Goal: Task Accomplishment & Management: Manage account settings

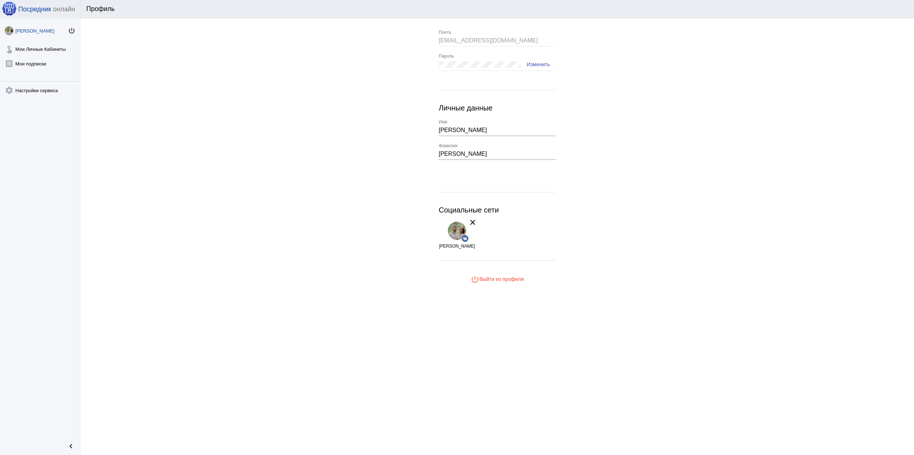
click at [29, 38] on div "[PERSON_NAME] power_settings_new touch_app Мои Личные Кабинеты receipt [PERSON_…" at bounding box center [40, 227] width 80 height 418
click at [33, 46] on link "touch_app Мои Личные Кабинеты" at bounding box center [40, 47] width 80 height 15
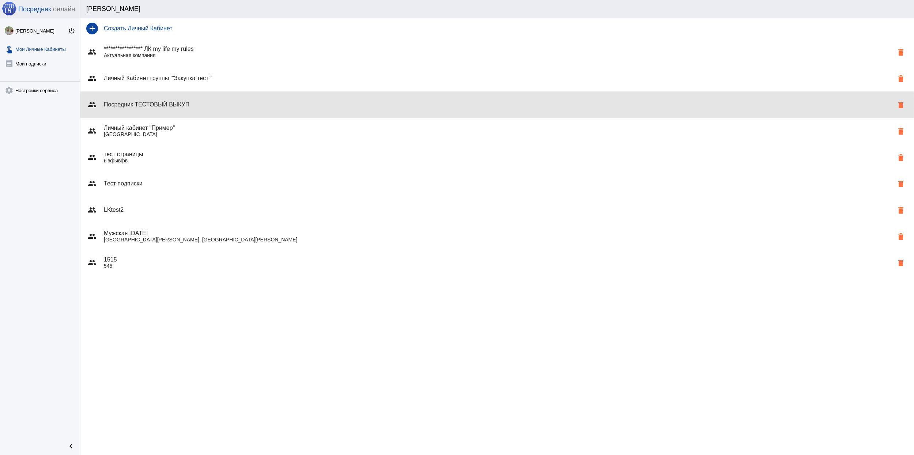
click at [284, 103] on h4 "Посредник ТЕСТОВЫЙ ВЫКУП" at bounding box center [499, 104] width 790 height 7
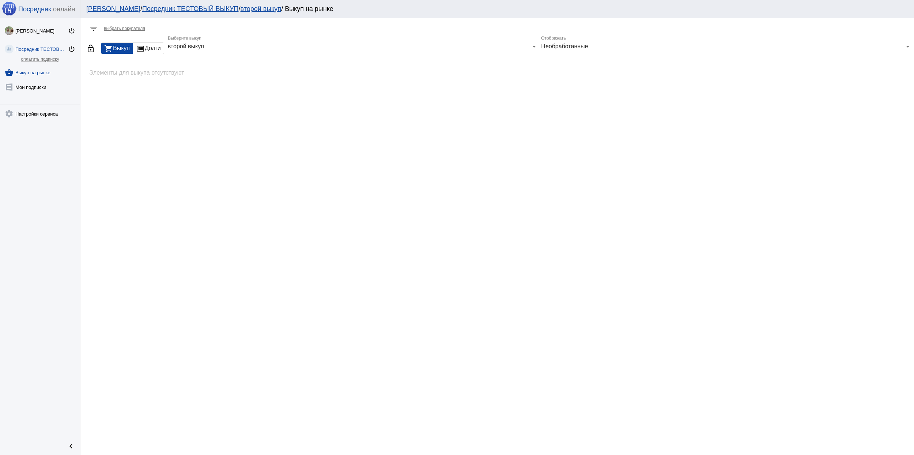
click at [181, 7] on link "Посредник ТЕСТОВЫЙ ВЫКУП" at bounding box center [190, 8] width 96 height 7
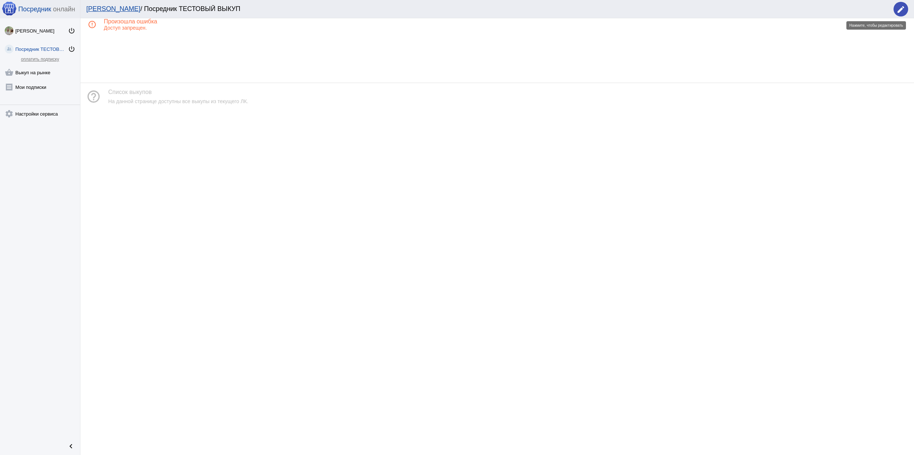
click at [902, 7] on mat-icon "edit" at bounding box center [900, 9] width 9 height 9
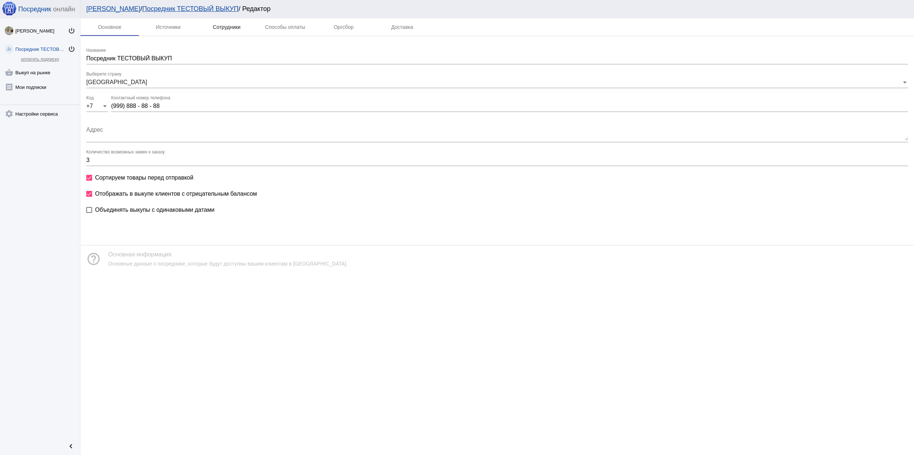
click at [224, 27] on div "Сотрудники" at bounding box center [227, 27] width 28 height 6
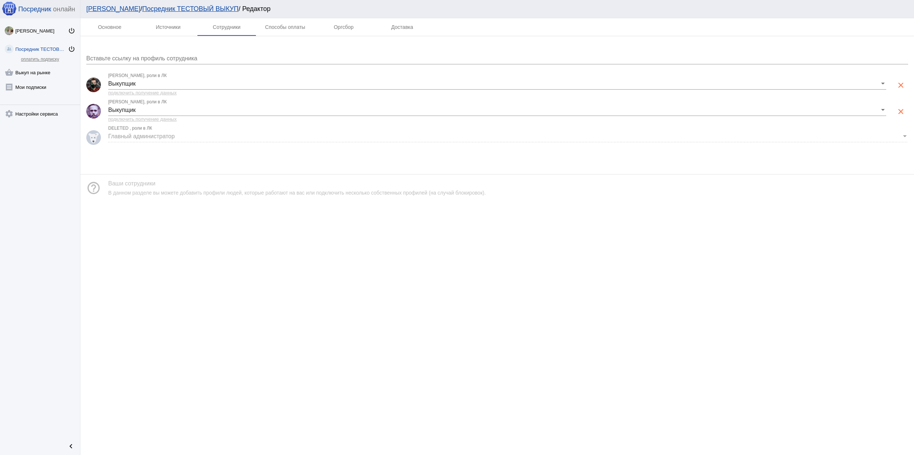
click at [212, 56] on input "Вставьте ссылку на профиль сотрудника" at bounding box center [497, 58] width 822 height 7
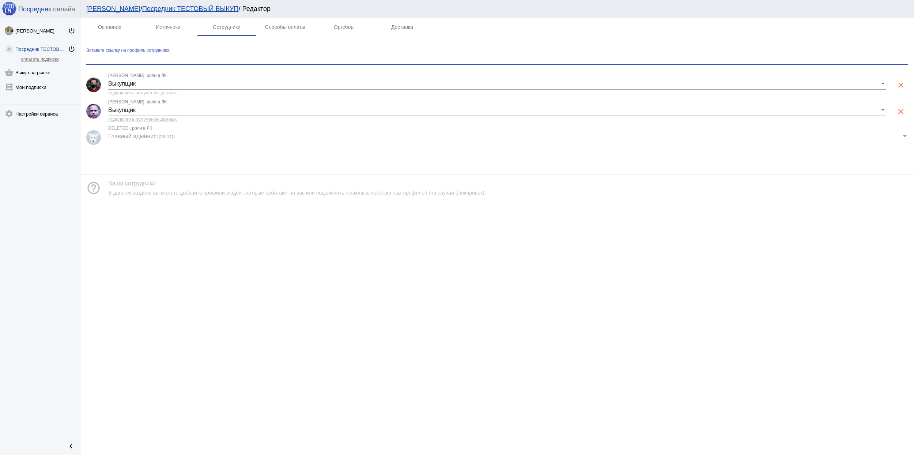
click at [142, 8] on link "Посредник ТЕСТОВЫЙ ВЫКУП" at bounding box center [190, 8] width 96 height 7
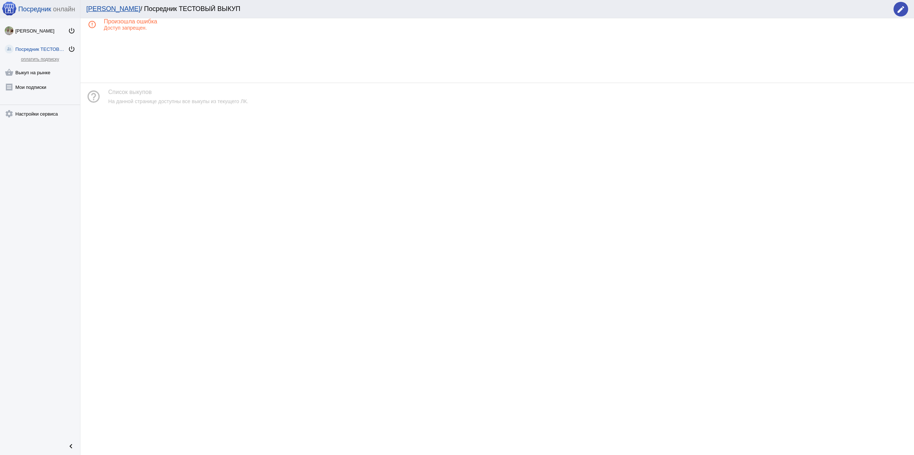
click at [101, 7] on link "[PERSON_NAME]" at bounding box center [113, 8] width 54 height 7
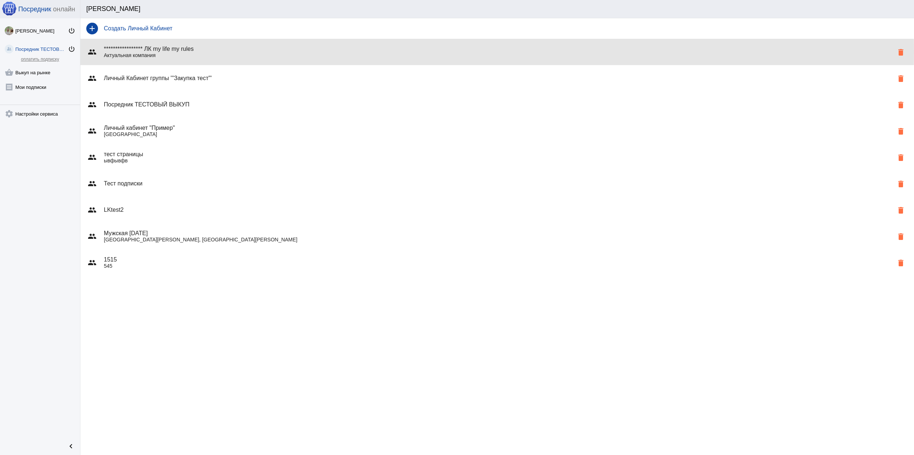
click at [232, 52] on h4 "**********" at bounding box center [499, 49] width 790 height 7
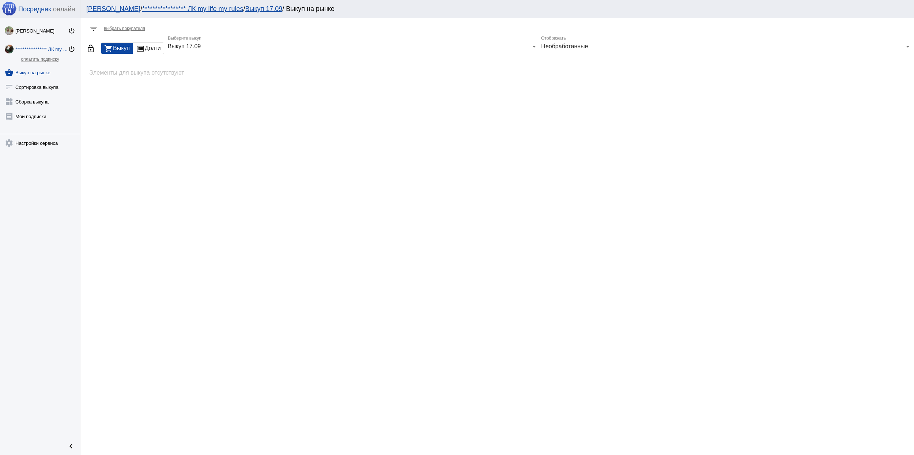
click at [198, 7] on link "**********" at bounding box center [192, 8] width 101 height 7
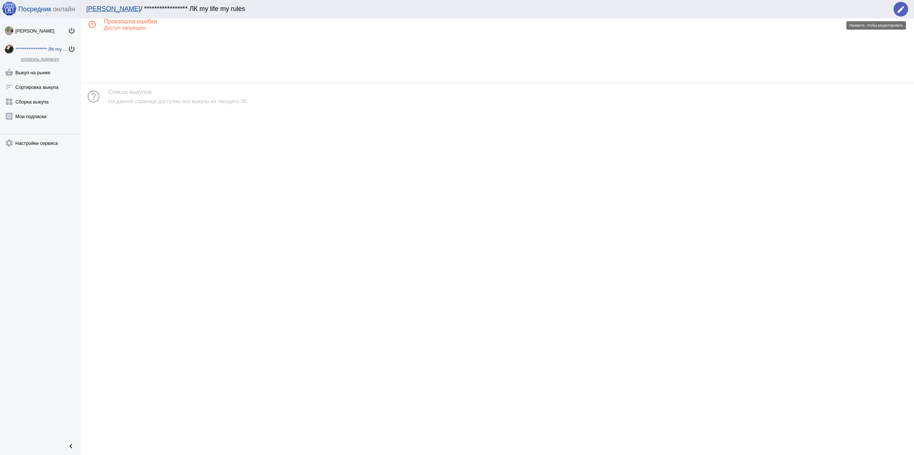
click at [896, 9] on mat-icon "edit" at bounding box center [900, 9] width 9 height 9
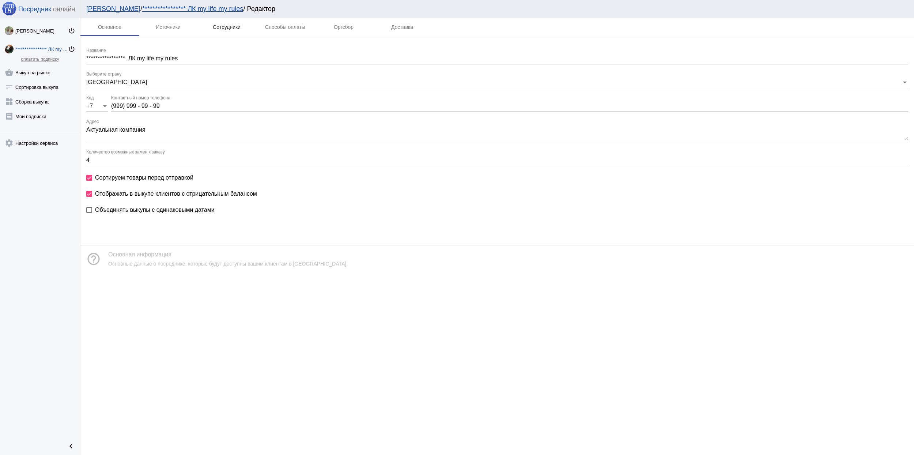
click at [216, 27] on div "Сотрудники" at bounding box center [227, 27] width 28 height 6
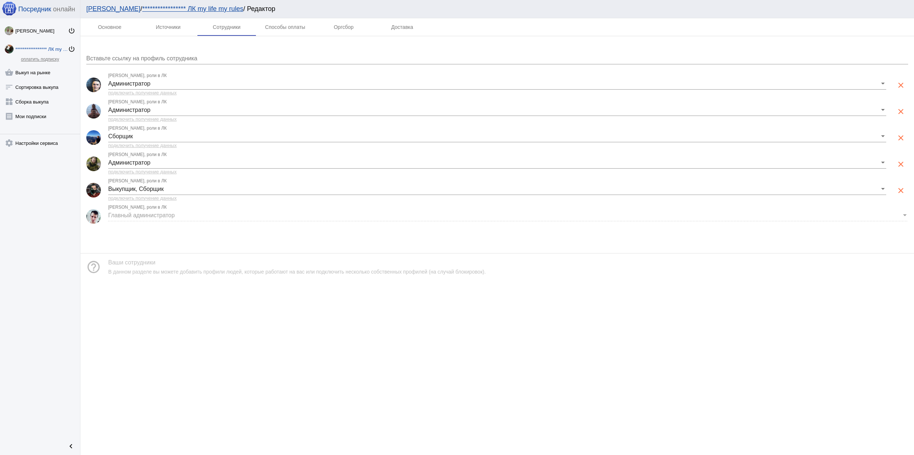
click at [201, 52] on div "Вставьте ссылку на профиль сотрудника" at bounding box center [497, 56] width 822 height 16
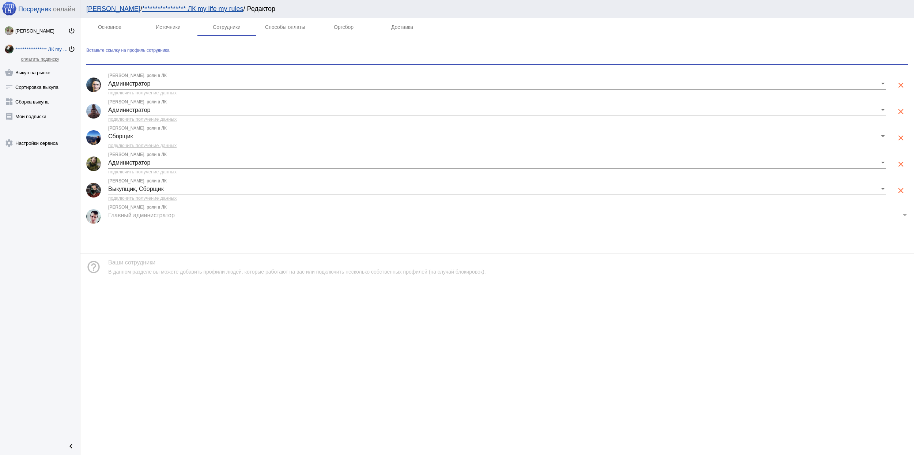
click at [166, 57] on input "Вставьте ссылку на профиль сотрудника" at bounding box center [497, 58] width 822 height 7
paste input "[URL][DOMAIN_NAME]"
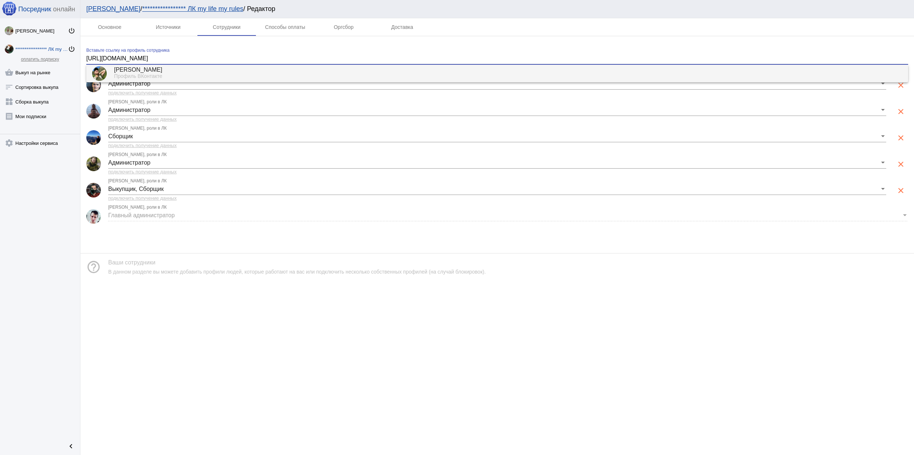
type input "[URL][DOMAIN_NAME]"
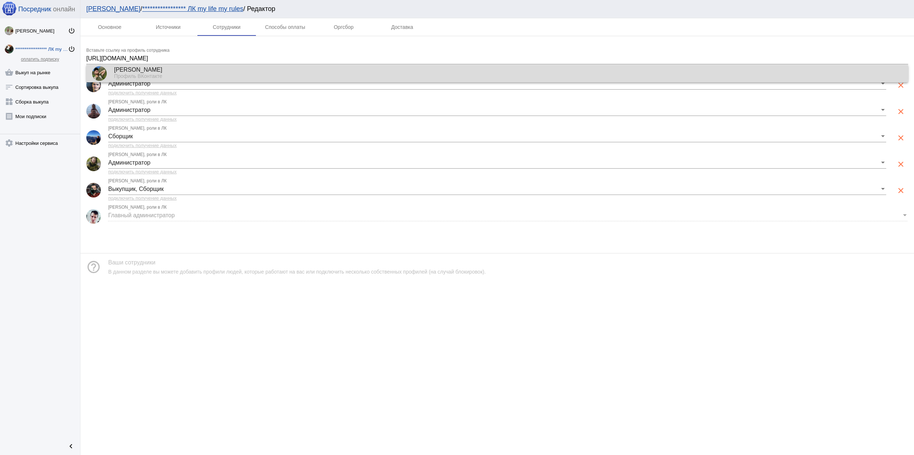
click at [173, 72] on div "[PERSON_NAME]" at bounding box center [508, 70] width 788 height 7
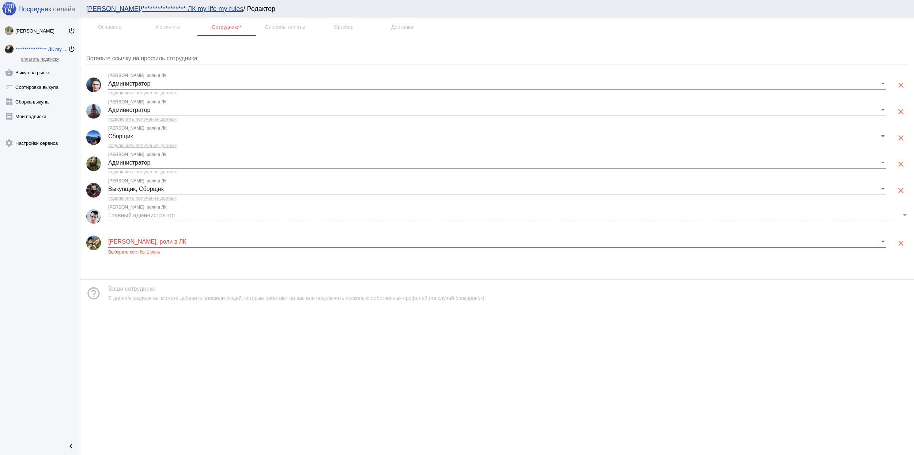
click at [225, 236] on div "[PERSON_NAME], роли в ЛК" at bounding box center [497, 239] width 778 height 16
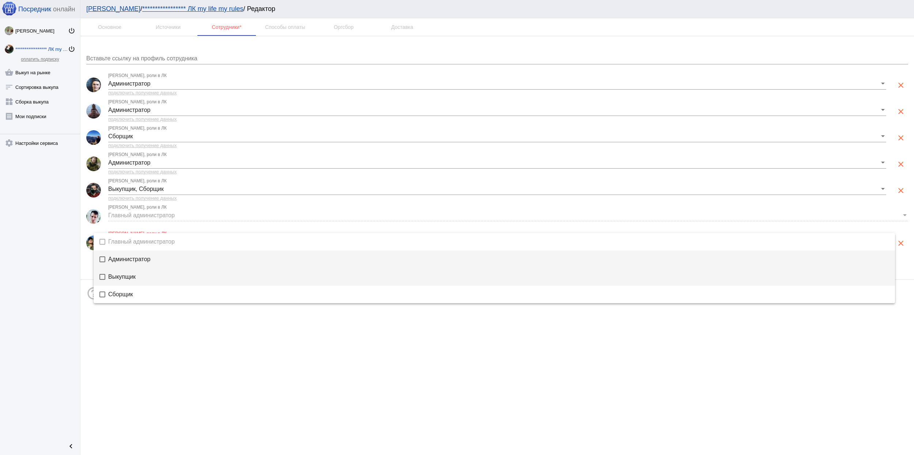
click at [167, 276] on span "Выкупщик" at bounding box center [498, 277] width 781 height 6
click at [171, 263] on mat-option "Администратор" at bounding box center [494, 259] width 801 height 18
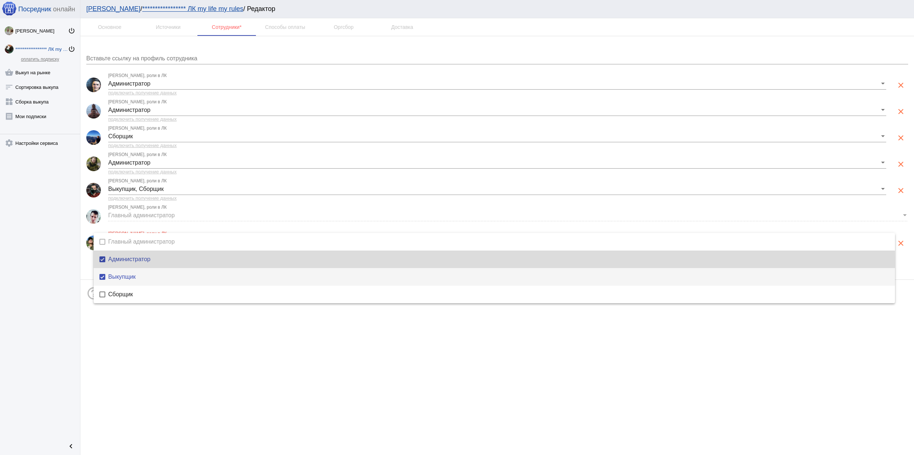
click at [162, 278] on span "Выкупщик" at bounding box center [498, 277] width 781 height 6
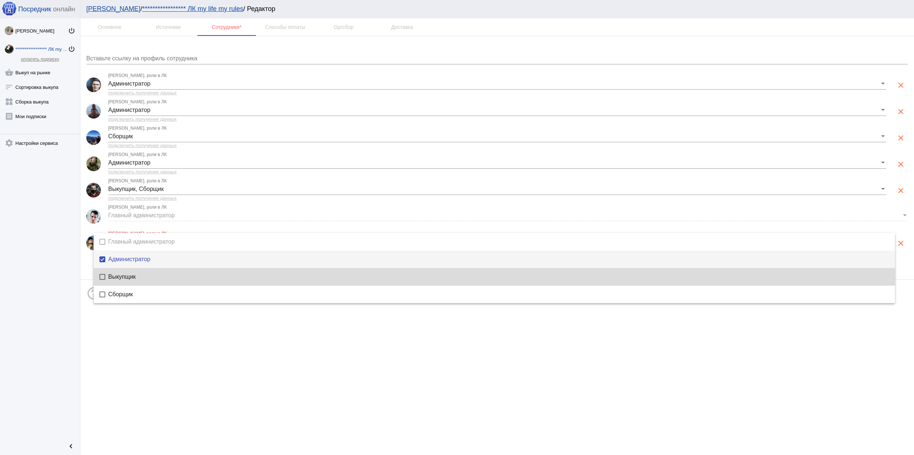
click at [170, 257] on span "Администратор" at bounding box center [498, 259] width 781 height 6
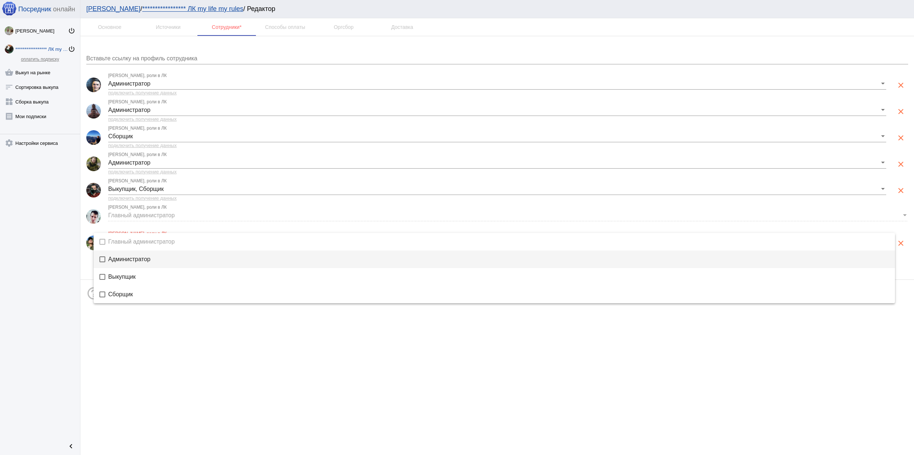
click at [167, 347] on div at bounding box center [457, 227] width 914 height 455
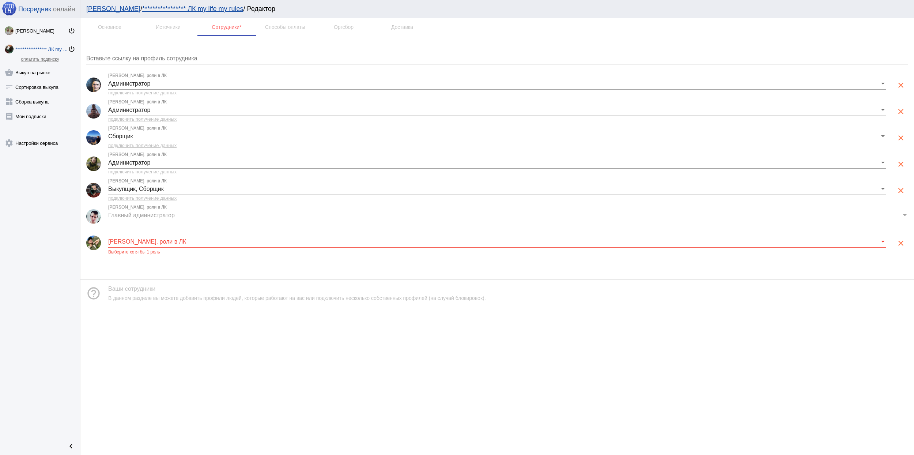
click at [173, 236] on div "[PERSON_NAME], роли в ЛК" at bounding box center [497, 239] width 778 height 16
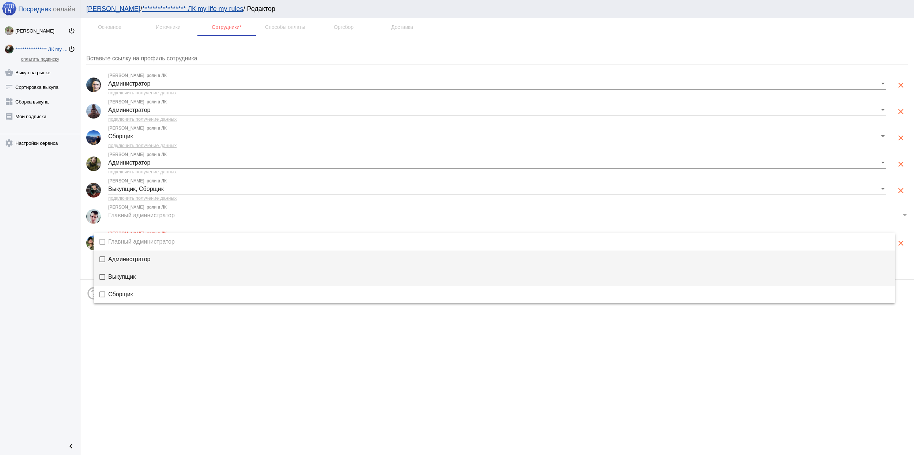
click at [150, 280] on mat-option "Выкупщик" at bounding box center [494, 277] width 801 height 18
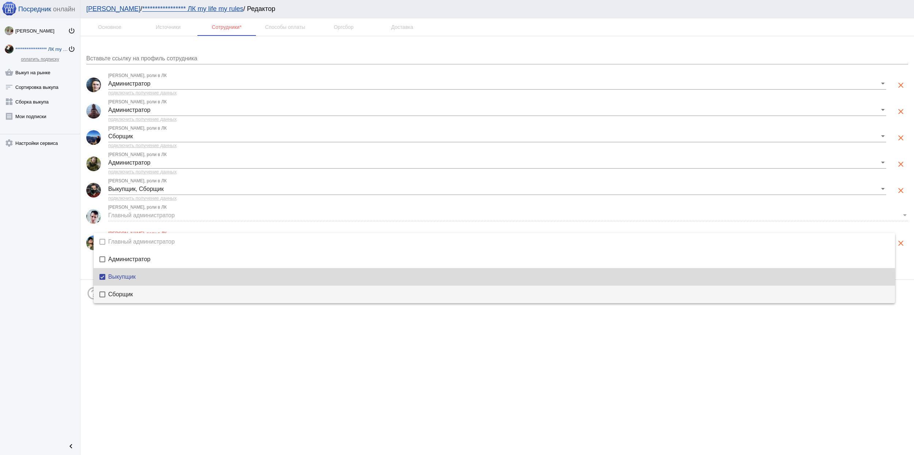
click at [149, 294] on span "Сборщик" at bounding box center [498, 294] width 781 height 6
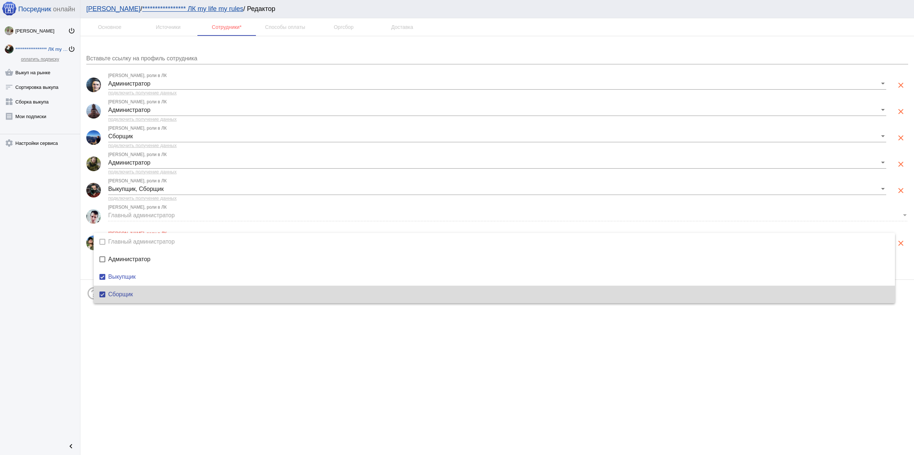
click at [429, 363] on div at bounding box center [457, 227] width 914 height 455
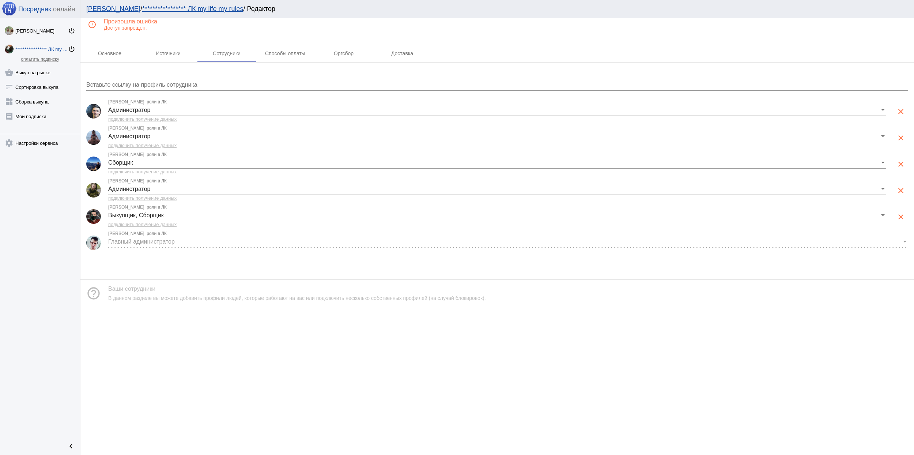
click at [171, 8] on link "**********" at bounding box center [192, 8] width 101 height 7
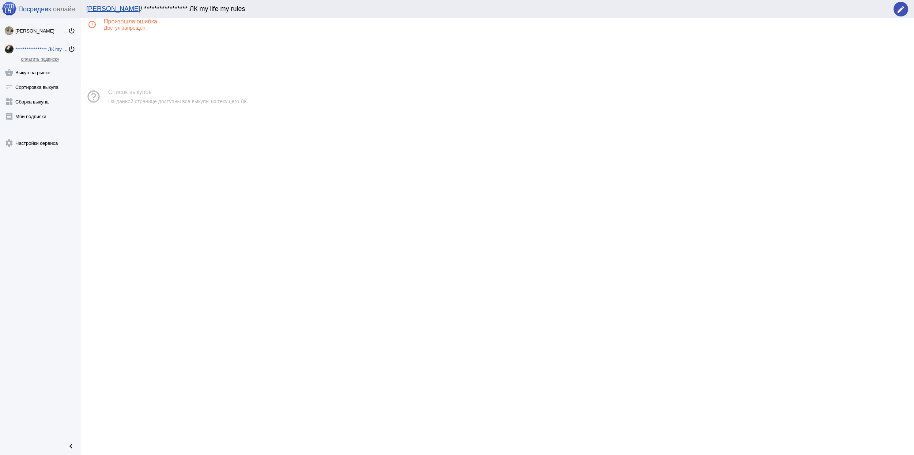
click at [103, 12] on link "[PERSON_NAME]" at bounding box center [113, 8] width 54 height 7
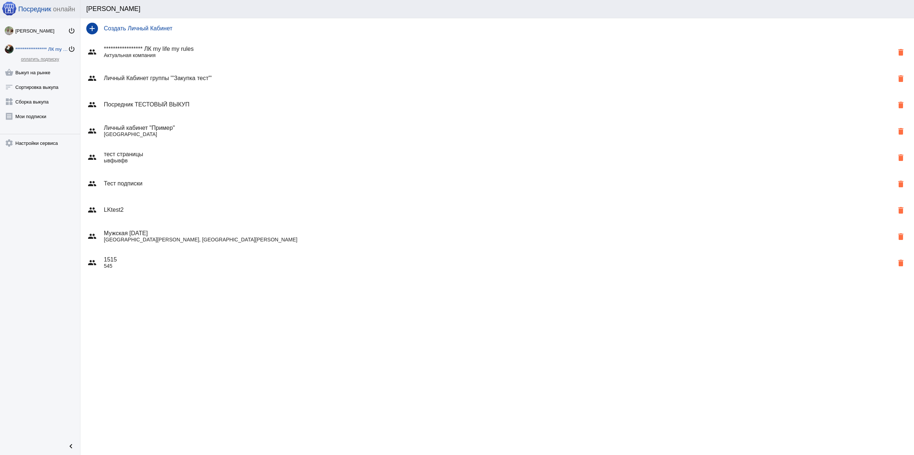
click at [193, 160] on p "ывфывфв" at bounding box center [499, 161] width 790 height 6
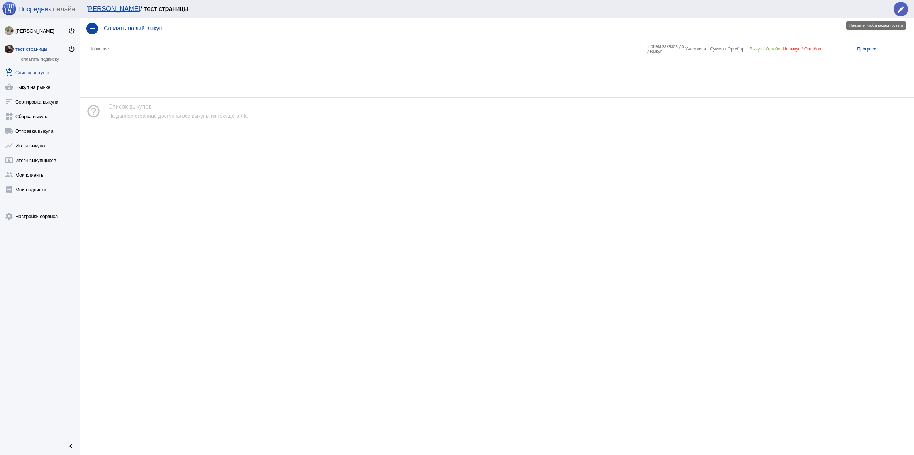
click at [895, 9] on button "edit" at bounding box center [900, 9] width 15 height 15
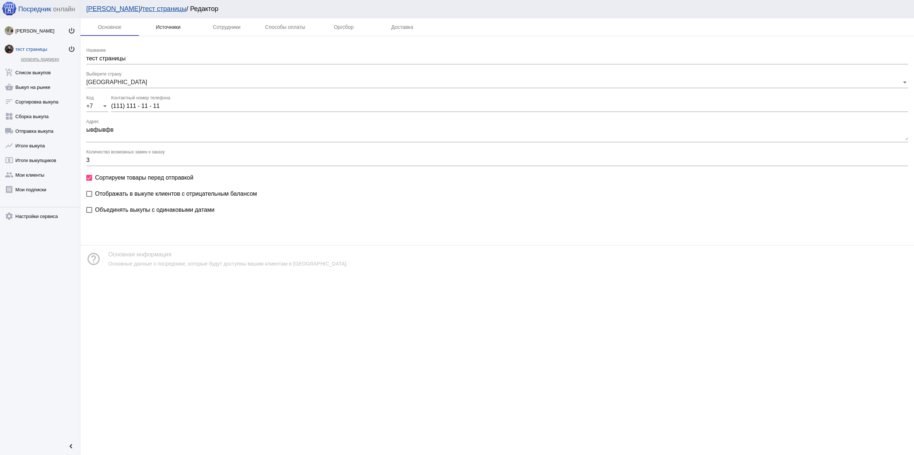
click at [190, 28] on div "Источники" at bounding box center [168, 27] width 58 height 18
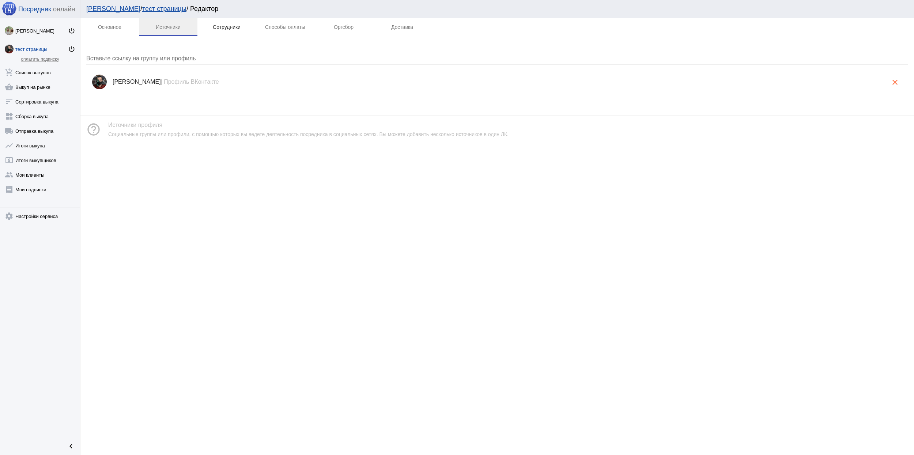
click at [233, 28] on div "Сотрудники" at bounding box center [227, 27] width 28 height 6
click at [100, 6] on link "[PERSON_NAME]" at bounding box center [113, 8] width 54 height 7
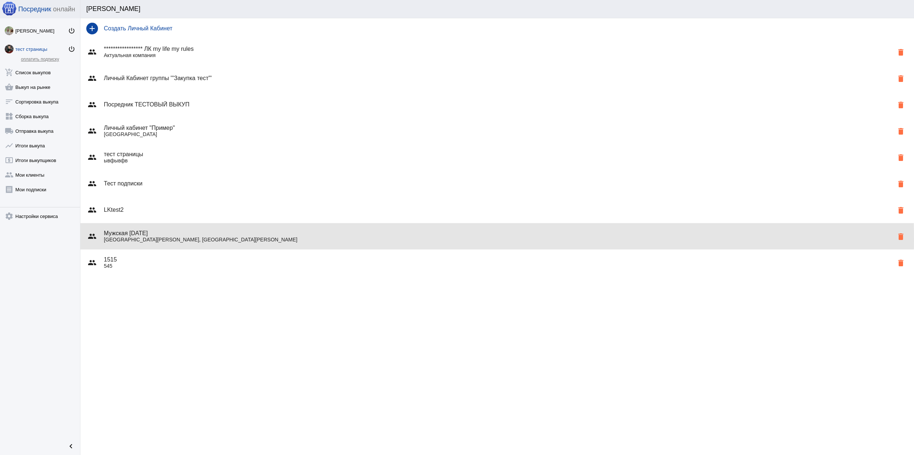
click at [178, 239] on p "[GEOGRAPHIC_DATA][PERSON_NAME], [GEOGRAPHIC_DATA][PERSON_NAME]" at bounding box center [499, 240] width 790 height 6
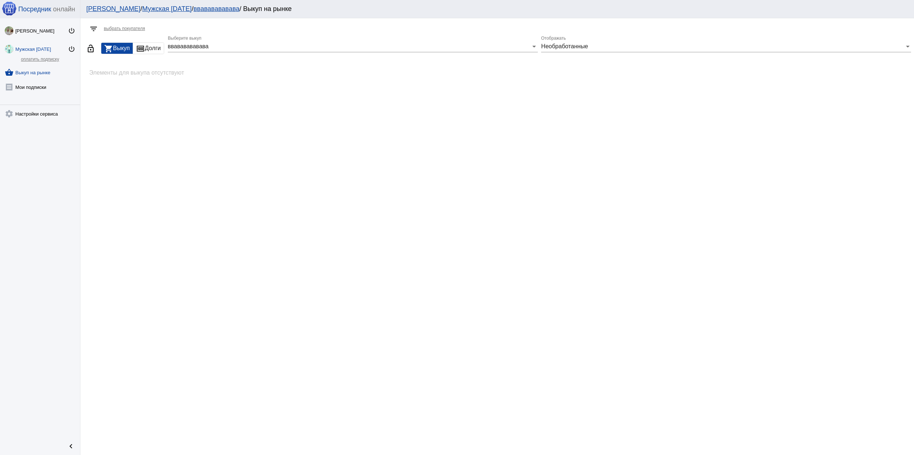
click at [159, 11] on link "Мужская [DATE]" at bounding box center [166, 8] width 49 height 7
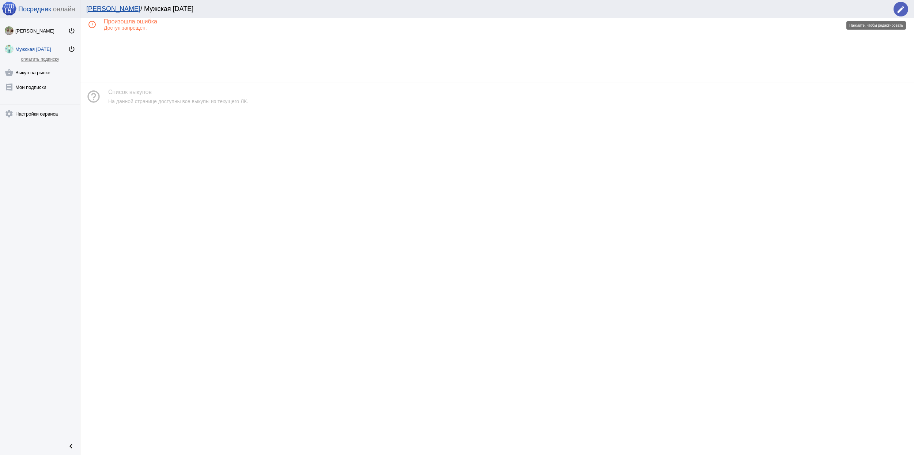
click at [900, 7] on mat-icon "edit" at bounding box center [900, 9] width 9 height 9
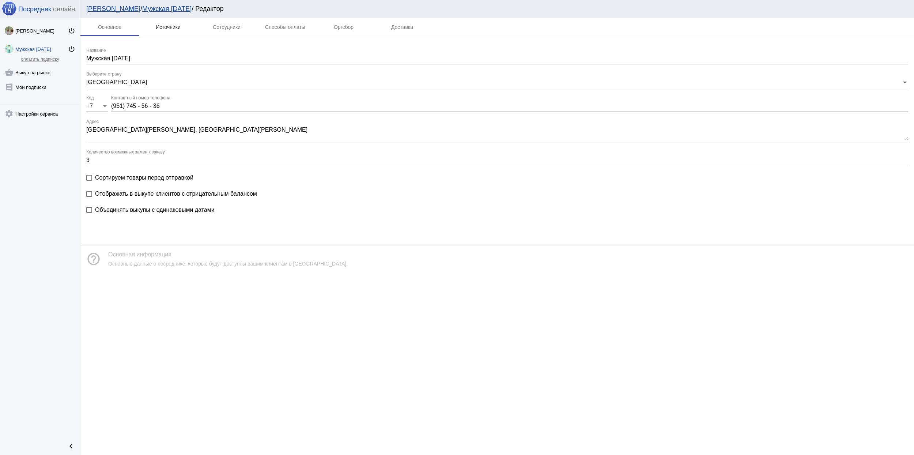
click at [164, 26] on div "Источники" at bounding box center [168, 27] width 25 height 6
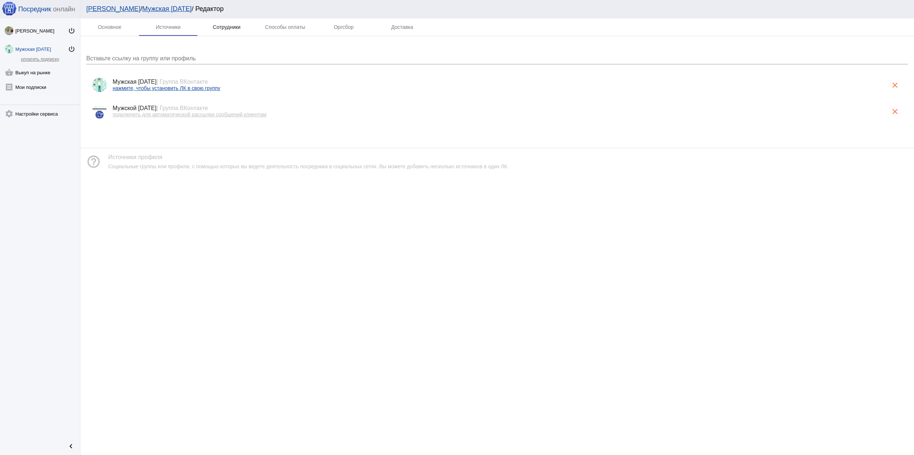
click at [226, 20] on div "Сотрудники" at bounding box center [226, 27] width 58 height 18
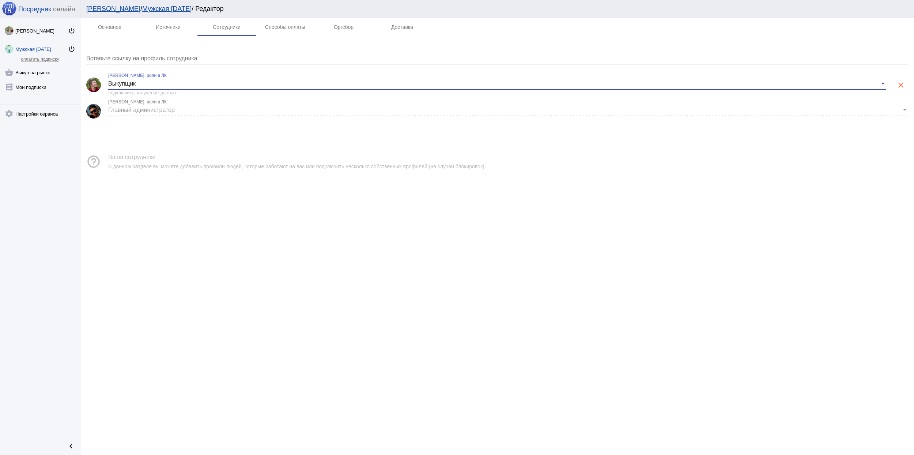
click at [187, 83] on div "Выкупщик" at bounding box center [493, 83] width 771 height 7
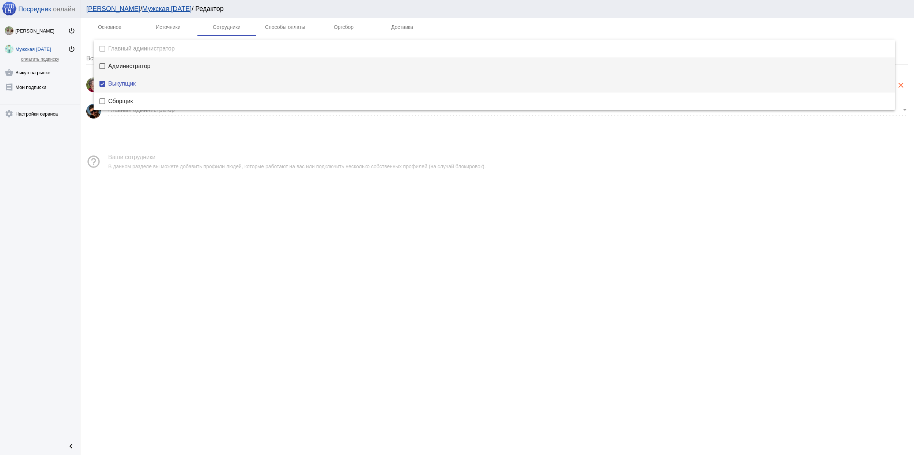
click at [151, 63] on span "Администратор" at bounding box center [498, 66] width 781 height 6
click at [126, 81] on span "Выкупщик" at bounding box center [498, 84] width 781 height 6
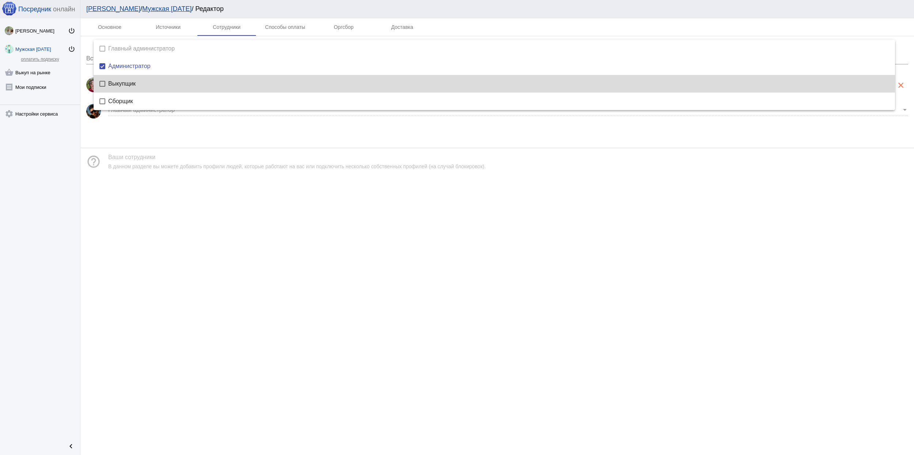
click at [336, 189] on div at bounding box center [457, 227] width 914 height 455
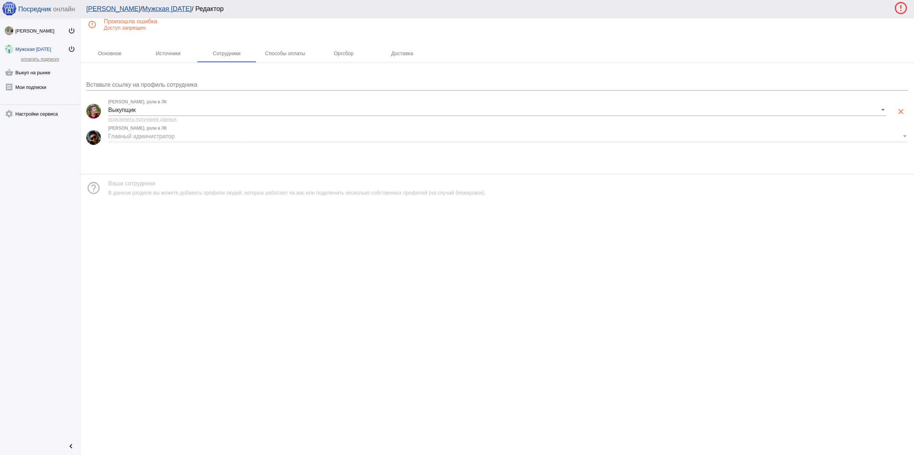
click at [99, 12] on div "[PERSON_NAME] / Мужская [DATE] / Редактор done error_outline" at bounding box center [497, 9] width 834 height 18
click at [102, 6] on link "[PERSON_NAME]" at bounding box center [113, 8] width 54 height 7
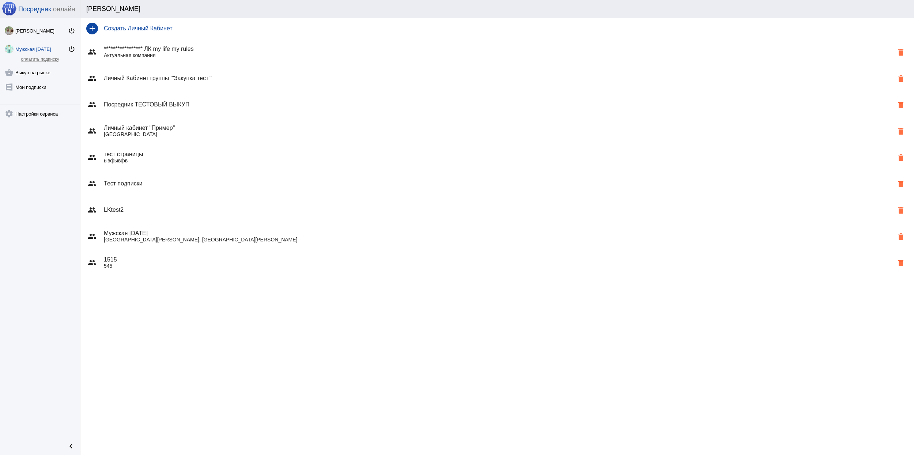
click at [165, 269] on div "group 1515 545 delete" at bounding box center [497, 262] width 834 height 26
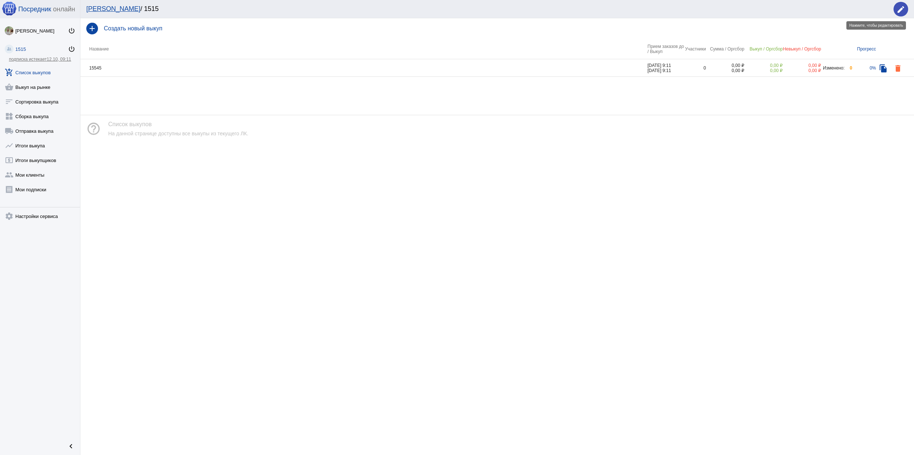
click at [901, 10] on mat-icon "edit" at bounding box center [900, 9] width 9 height 9
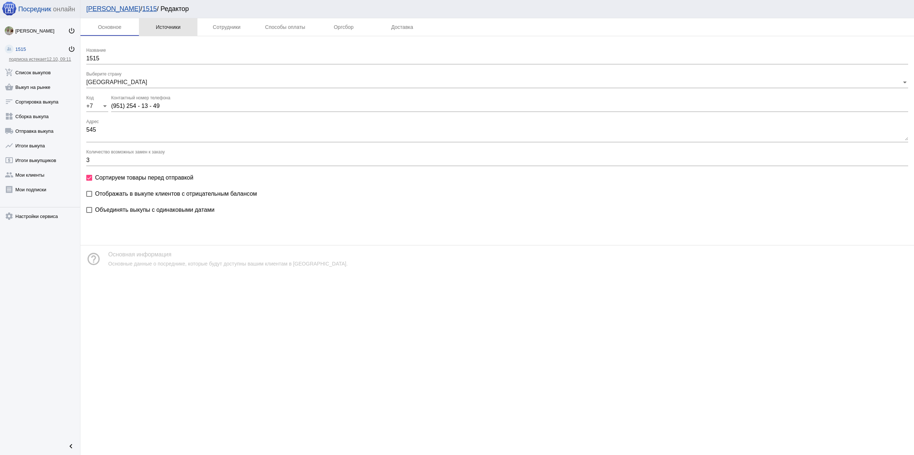
click at [162, 26] on div "Источники" at bounding box center [168, 27] width 25 height 6
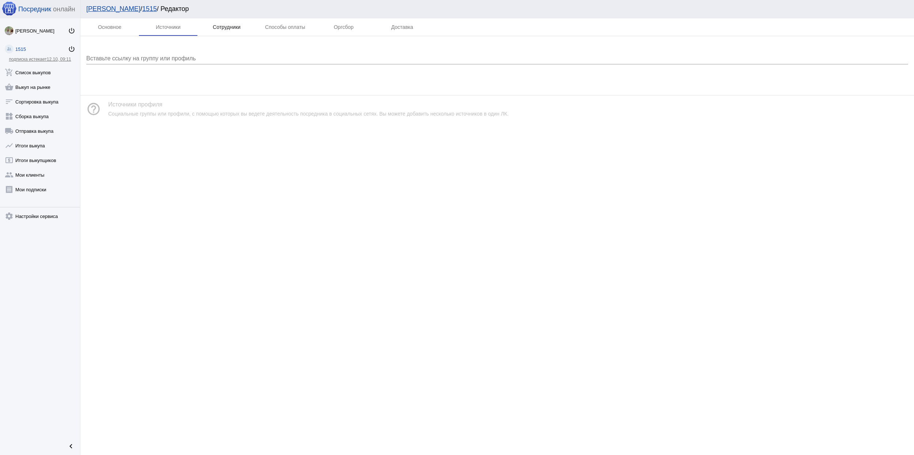
click at [234, 27] on div "Сотрудники" at bounding box center [227, 27] width 28 height 6
click at [112, 16] on div "[PERSON_NAME] / 1515 / Редактор" at bounding box center [497, 9] width 834 height 18
click at [104, 9] on link "[PERSON_NAME]" at bounding box center [113, 8] width 54 height 7
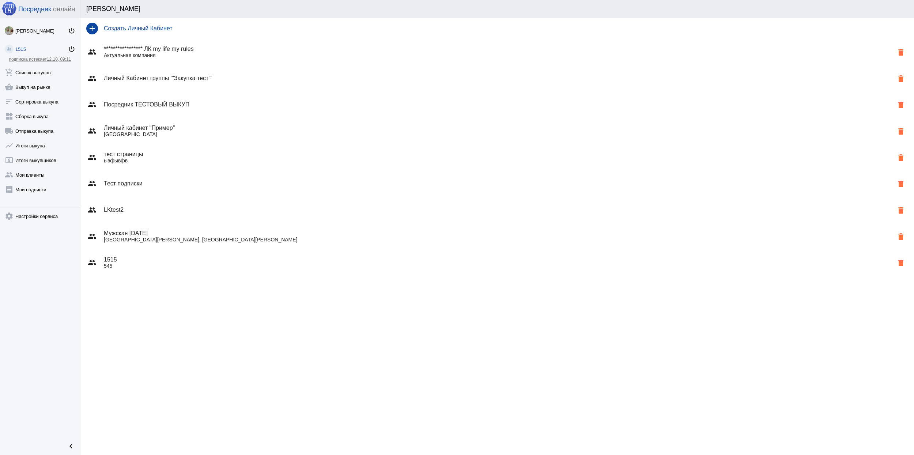
click at [219, 156] on h4 "тест страницы" at bounding box center [499, 154] width 790 height 7
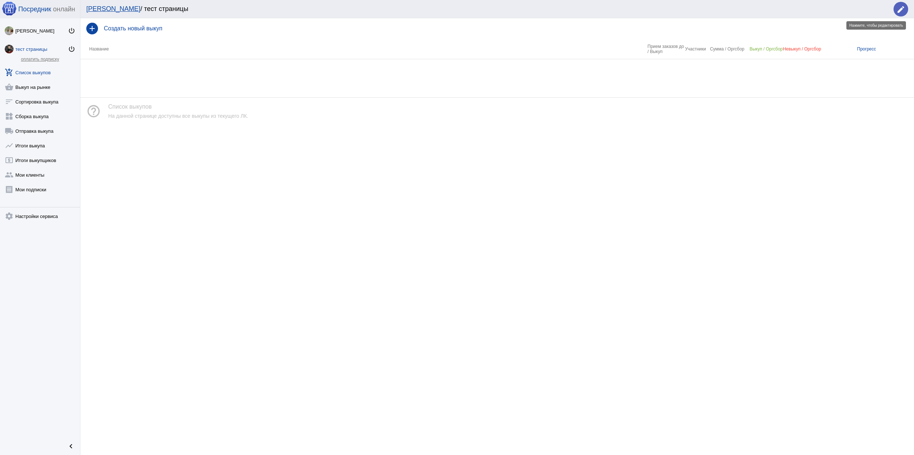
click at [897, 9] on mat-icon "edit" at bounding box center [900, 9] width 9 height 9
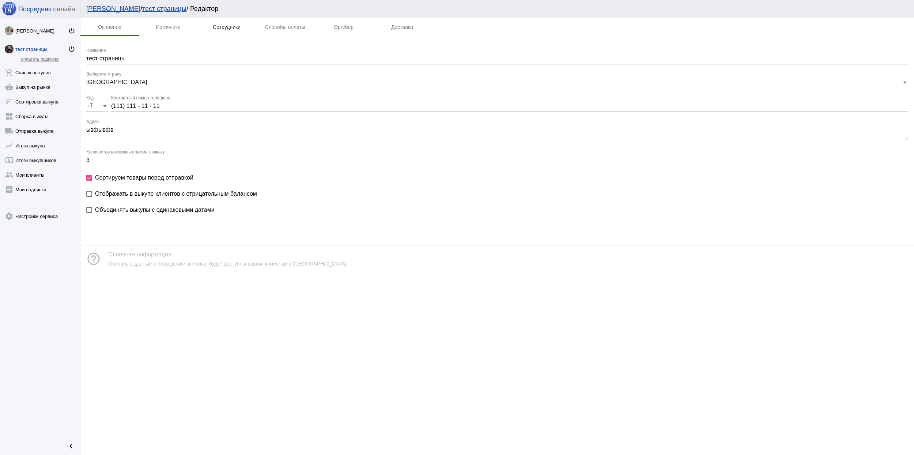
click at [230, 24] on div "Сотрудники" at bounding box center [227, 27] width 28 height 6
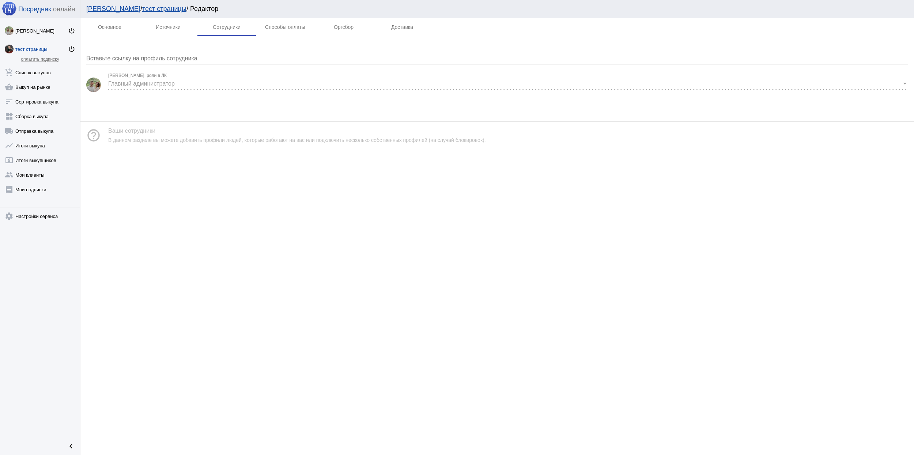
click at [113, 7] on div "Мои ЛК / тест страницы / Редактор" at bounding box center [493, 9] width 815 height 8
click at [84, 11] on div "Мои ЛК / тест страницы / Редактор" at bounding box center [497, 9] width 834 height 18
click at [94, 9] on link "[PERSON_NAME]" at bounding box center [113, 8] width 54 height 7
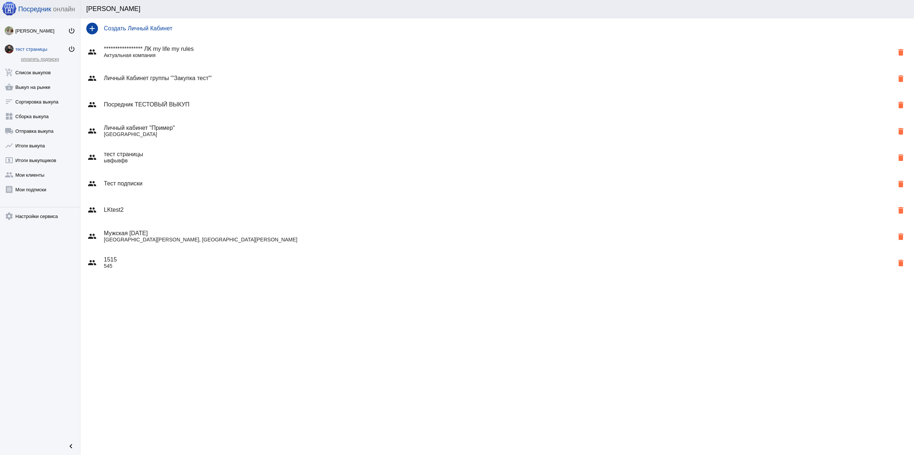
click at [200, 187] on div "group Тест подписки delete" at bounding box center [497, 183] width 834 height 26
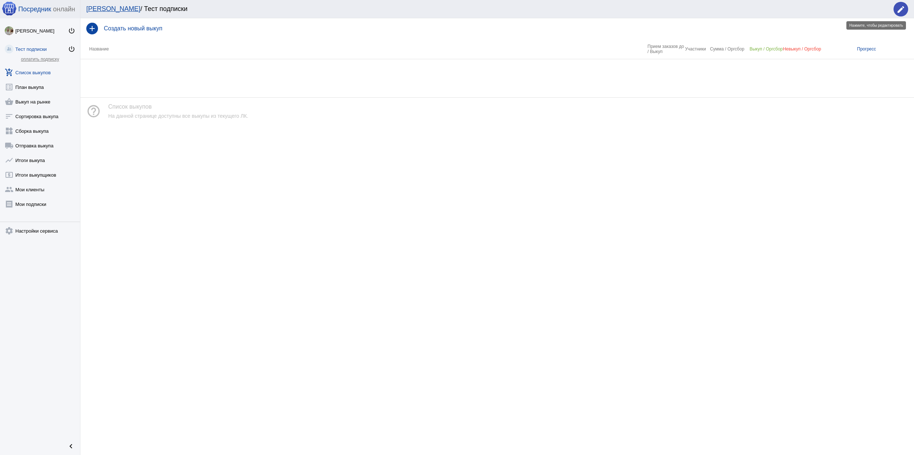
click at [900, 7] on mat-icon "edit" at bounding box center [900, 9] width 9 height 9
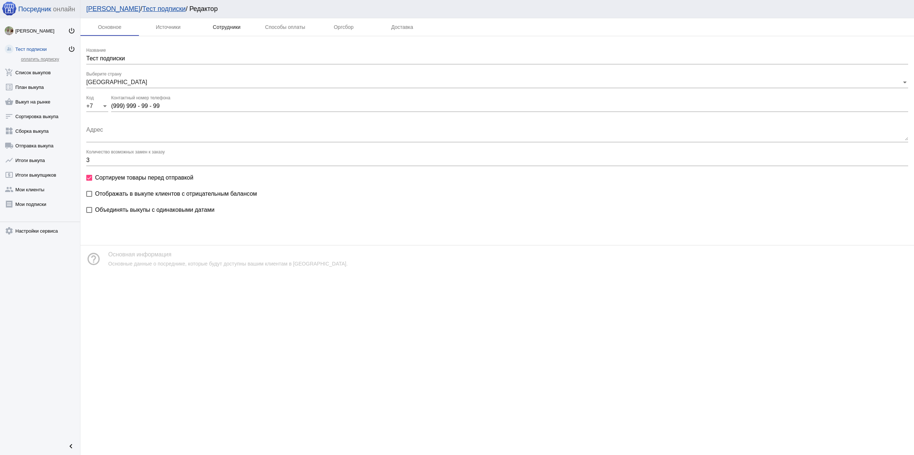
click at [214, 25] on div "Сотрудники" at bounding box center [227, 27] width 28 height 6
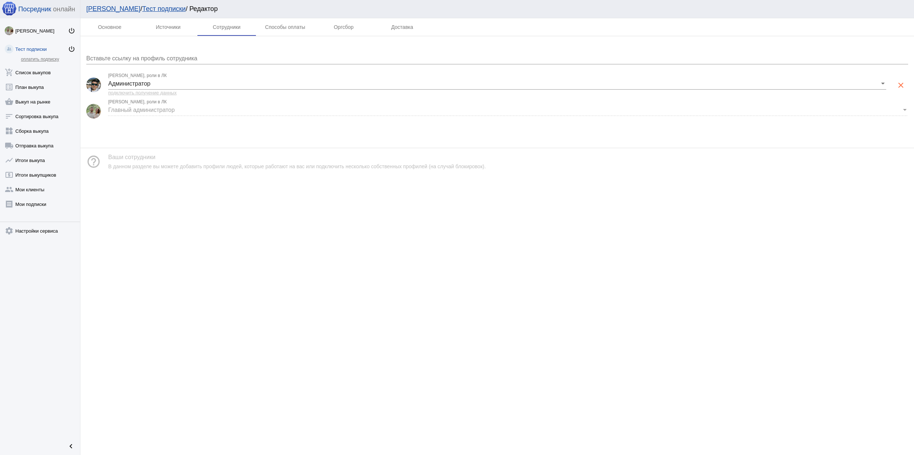
click at [105, 9] on link "[PERSON_NAME]" at bounding box center [113, 8] width 54 height 7
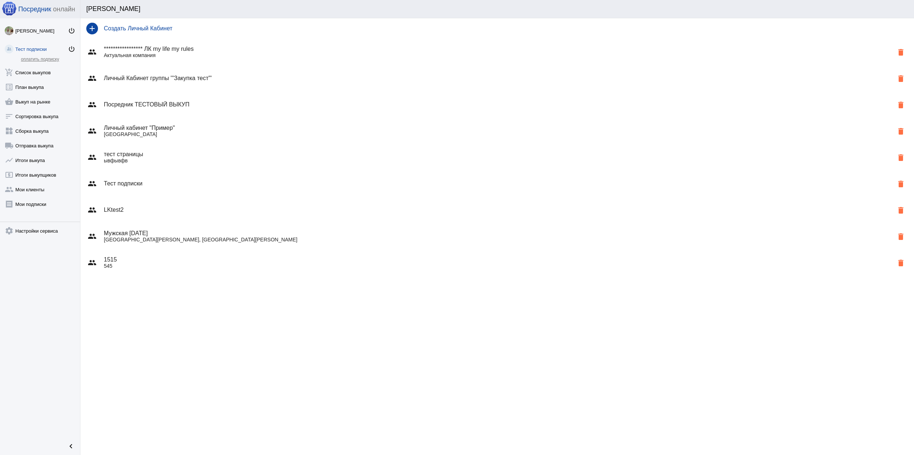
click at [213, 133] on p "[GEOGRAPHIC_DATA]" at bounding box center [499, 134] width 790 height 6
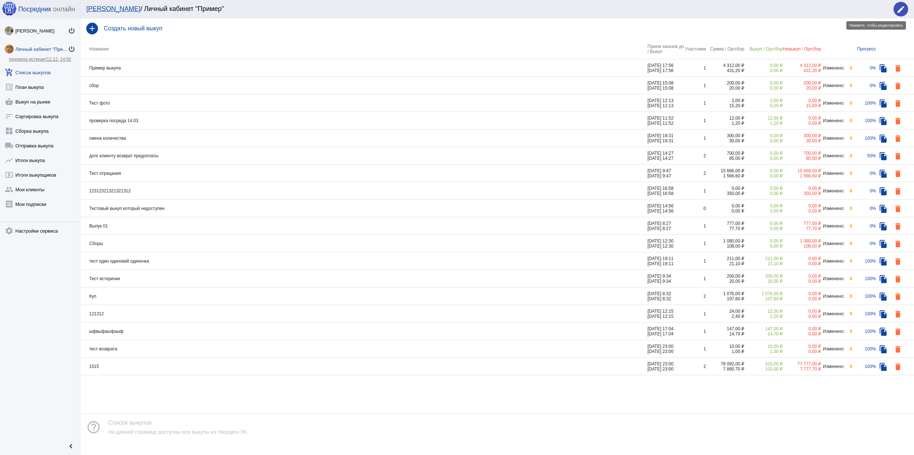
click at [901, 10] on mat-icon "edit" at bounding box center [900, 9] width 9 height 9
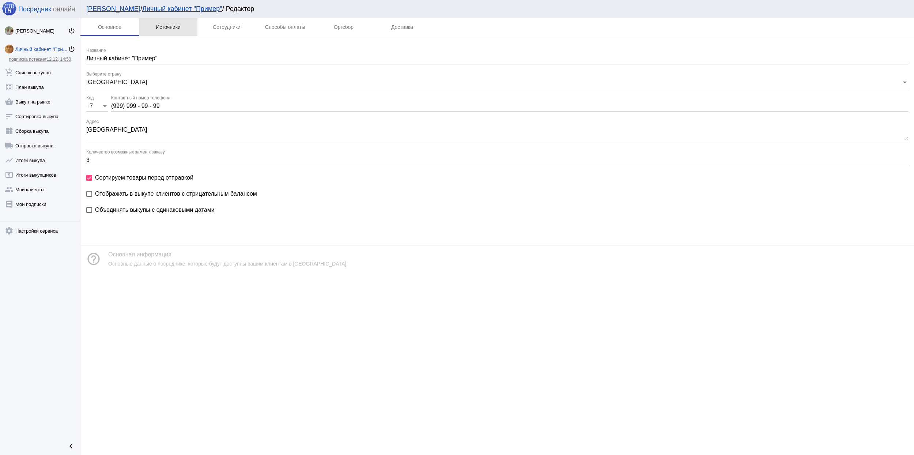
click at [181, 25] on div "Источники" at bounding box center [168, 27] width 58 height 18
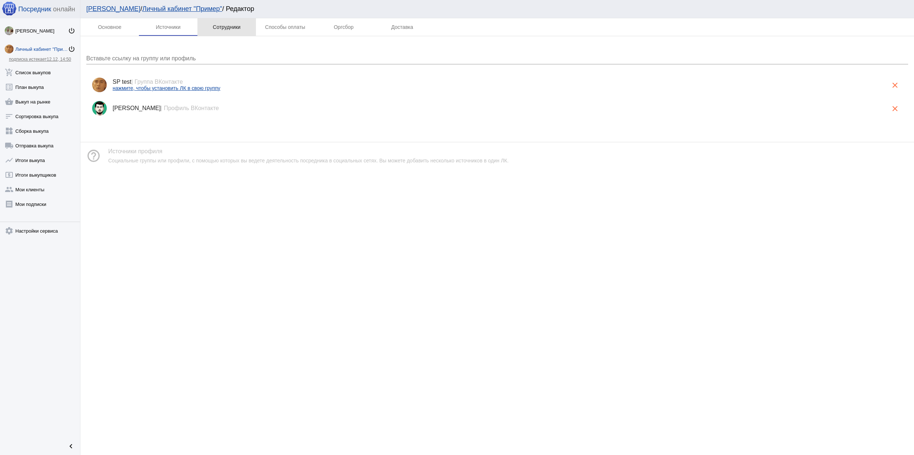
click at [230, 30] on div "Сотрудники" at bounding box center [227, 27] width 28 height 6
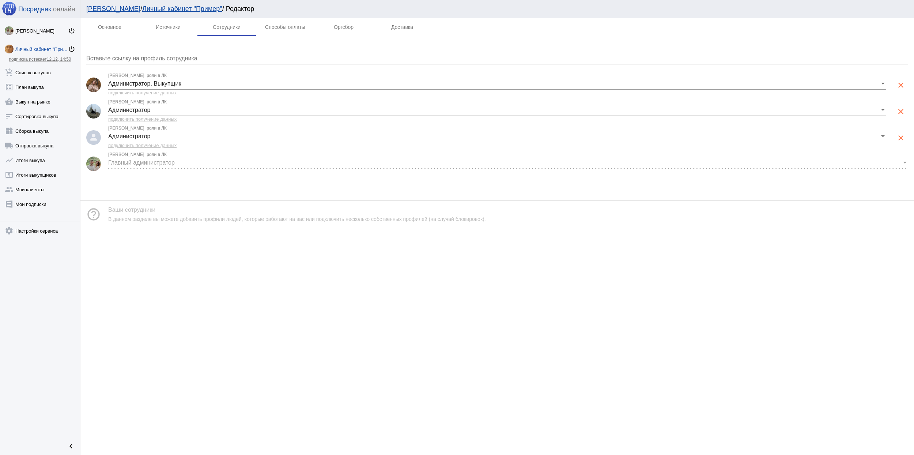
click at [189, 54] on div "Вставьте ссылку на профиль сотрудника" at bounding box center [497, 56] width 822 height 16
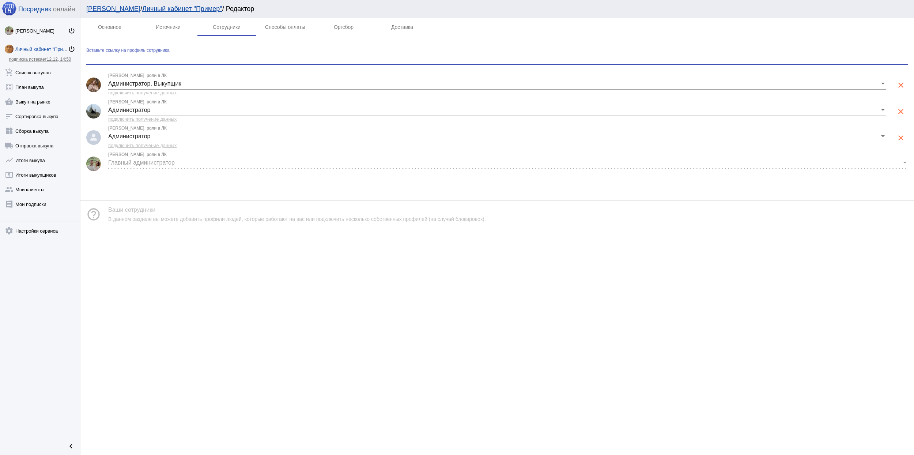
paste input "[URL][DOMAIN_NAME]"
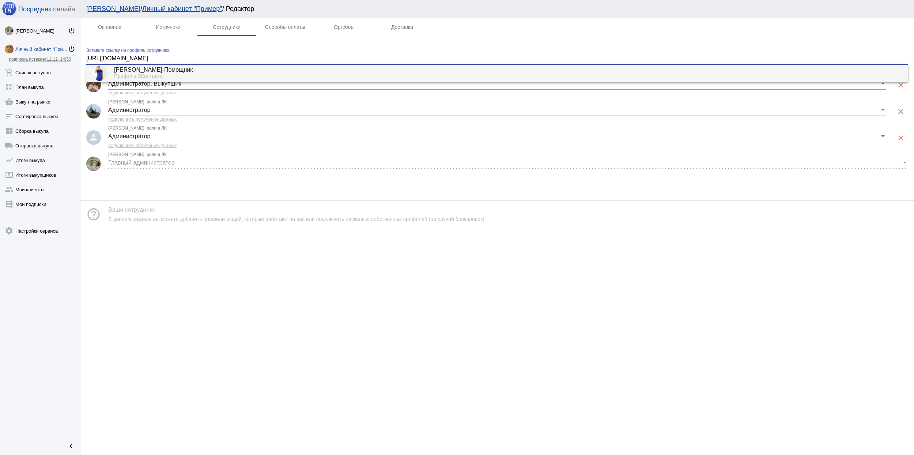
type input "[URL][DOMAIN_NAME]"
click at [174, 72] on div "[PERSON_NAME]-Помощник" at bounding box center [508, 70] width 788 height 7
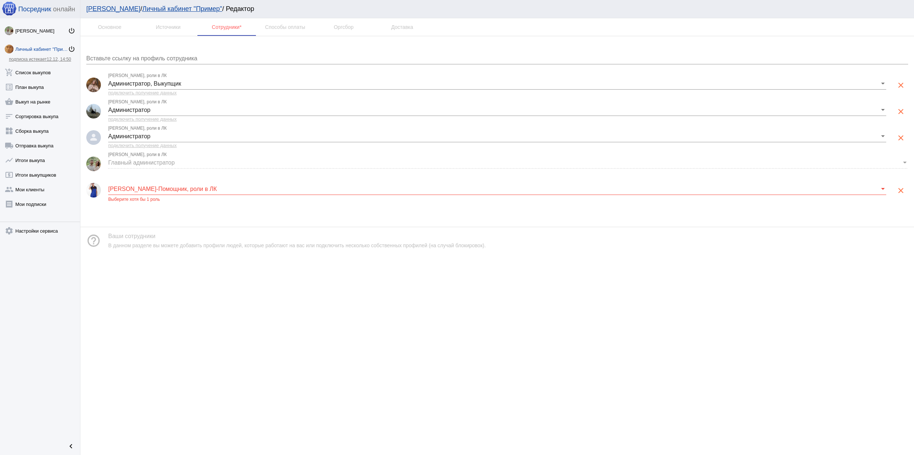
click at [158, 179] on div "[PERSON_NAME]-Помощник, роли в ЛК" at bounding box center [497, 186] width 778 height 16
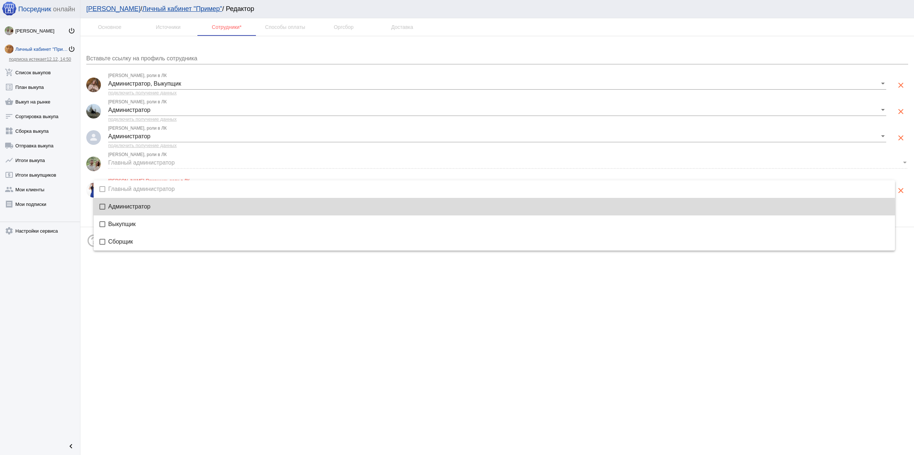
click at [145, 211] on mat-option "Администратор" at bounding box center [494, 207] width 801 height 18
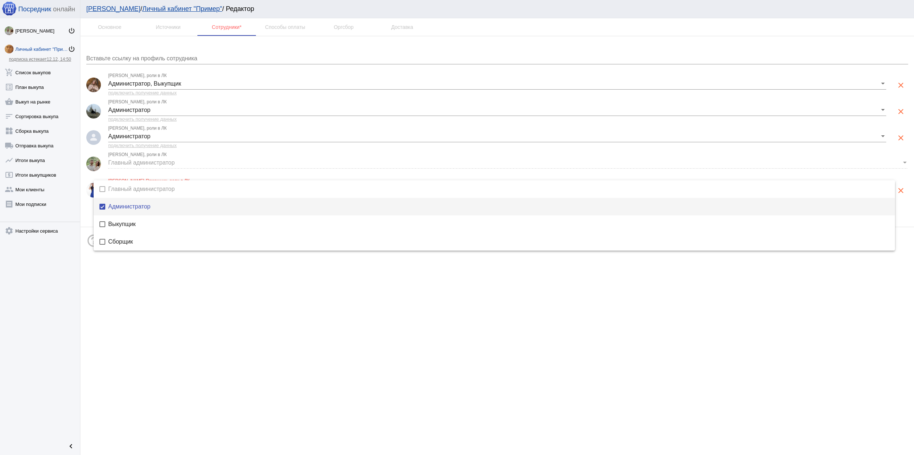
click at [530, 351] on div at bounding box center [457, 227] width 914 height 455
